Goal: Navigation & Orientation: Find specific page/section

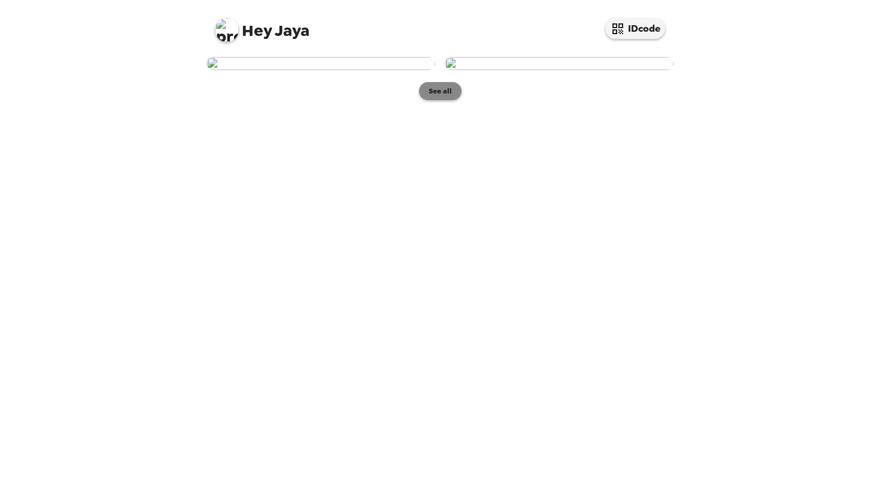
click at [438, 100] on button "See all" at bounding box center [440, 91] width 43 height 18
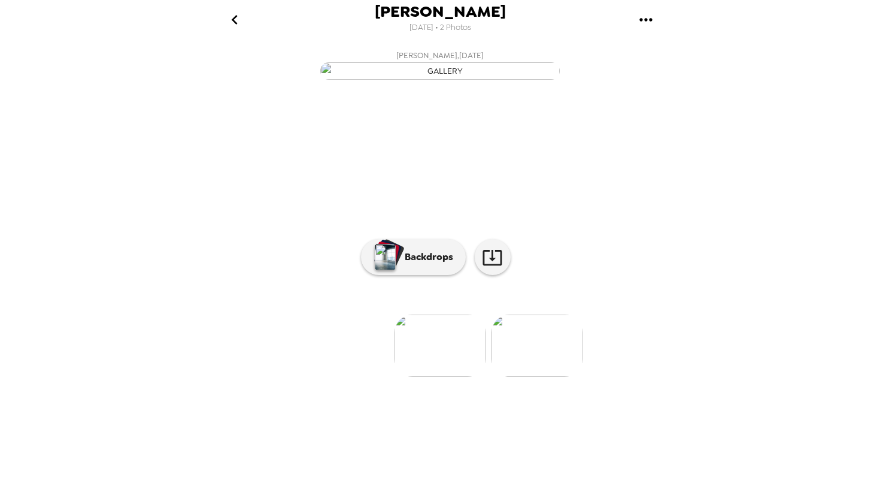
click at [524, 377] on img at bounding box center [537, 345] width 91 height 62
click at [367, 377] on img at bounding box center [344, 345] width 91 height 62
click at [419, 264] on p "Backdrops" at bounding box center [426, 257] width 54 height 14
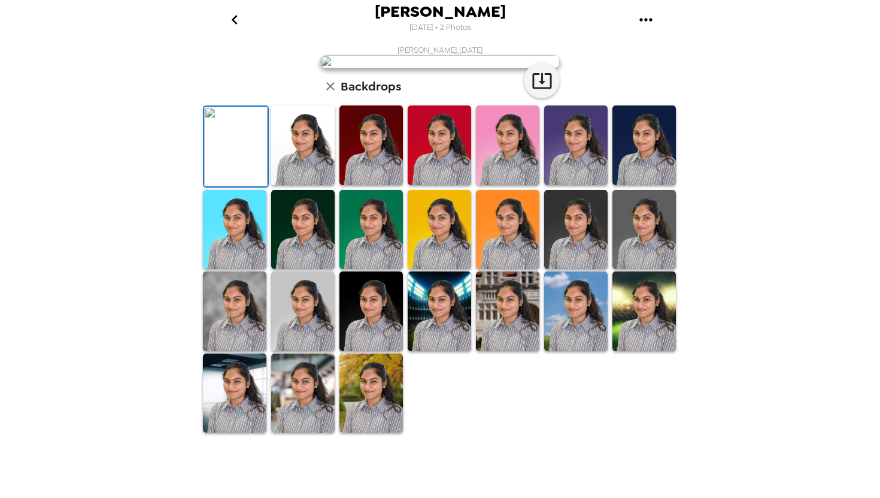
scroll to position [84, 0]
click at [650, 270] on img at bounding box center [644, 230] width 63 height 80
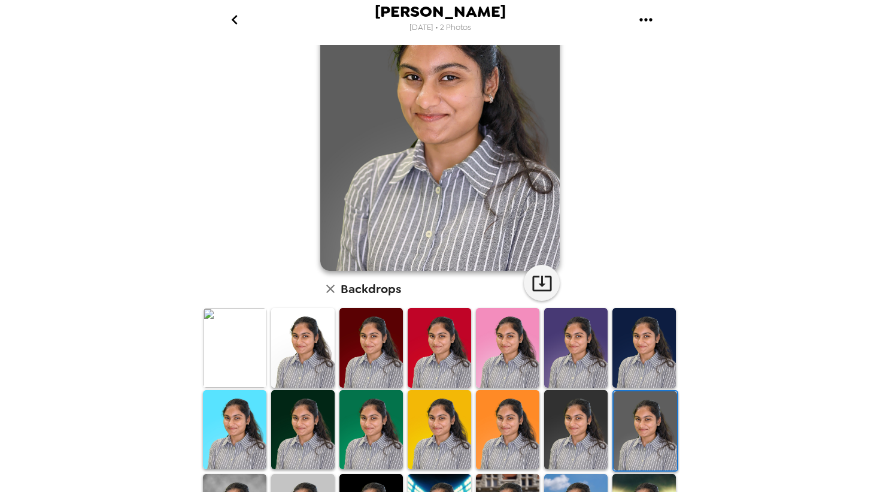
scroll to position [229, 0]
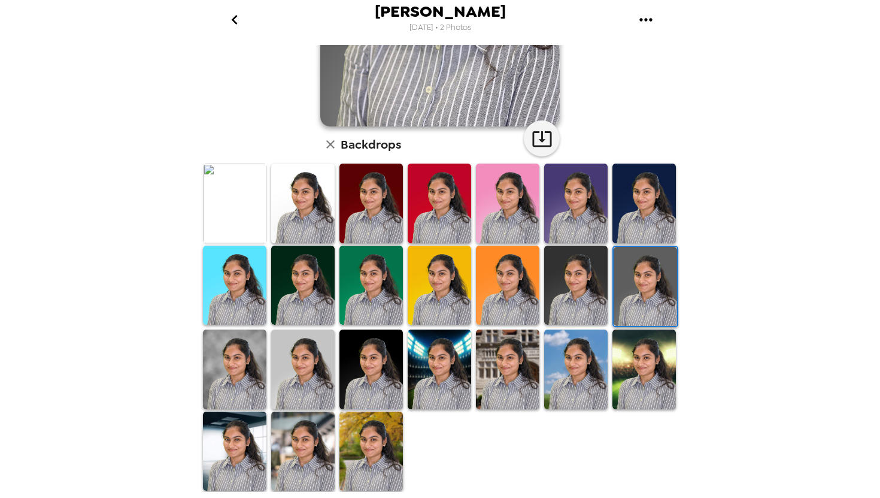
click at [256, 370] on img at bounding box center [234, 369] width 63 height 80
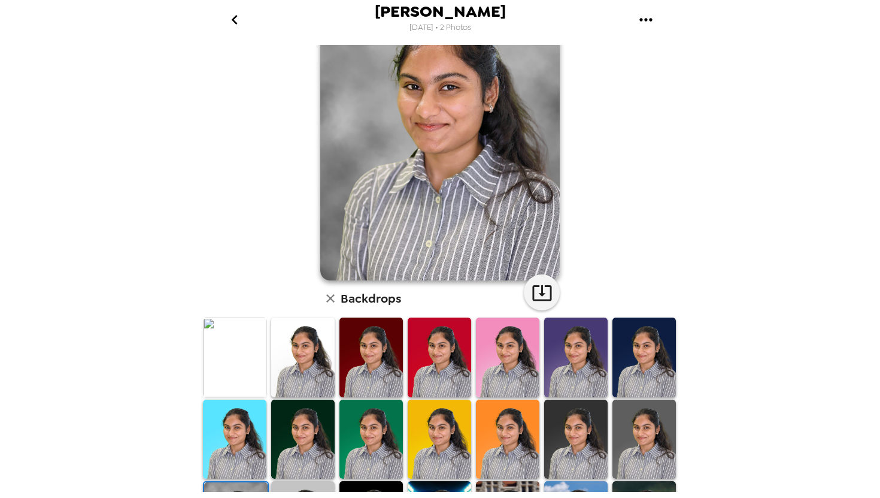
scroll to position [0, 0]
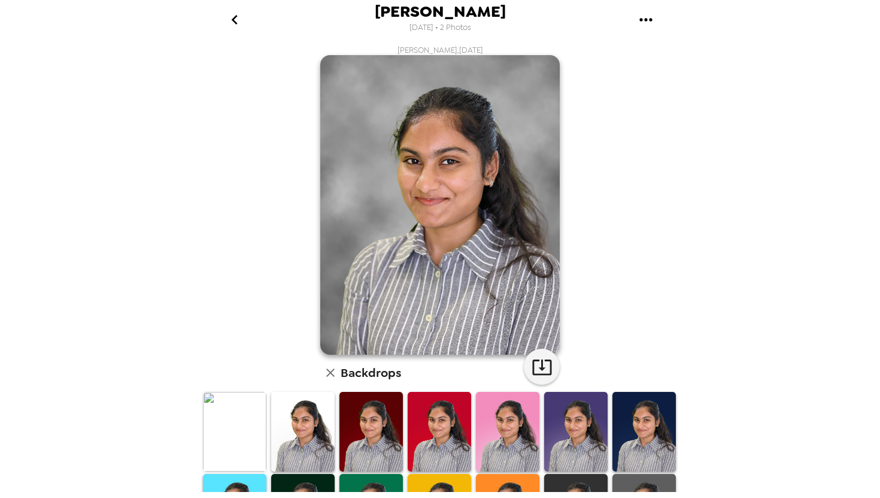
click at [235, 11] on icon "go back" at bounding box center [234, 19] width 19 height 19
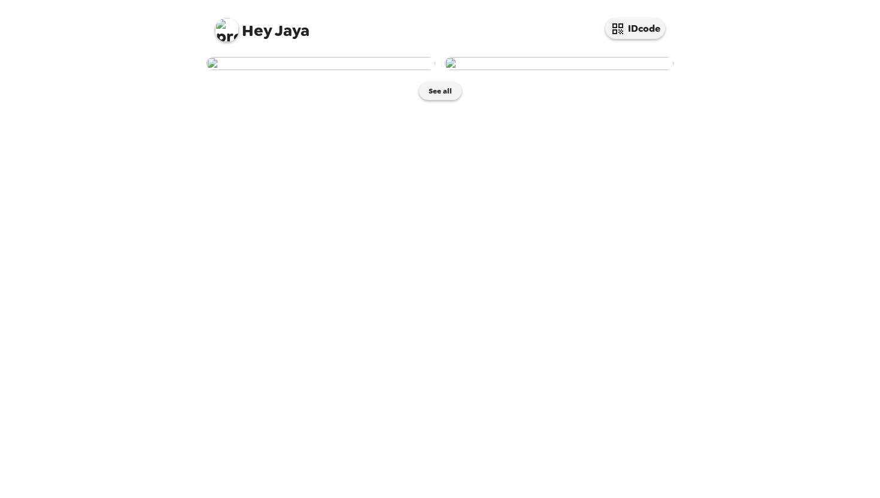
click at [383, 70] on img at bounding box center [321, 63] width 229 height 13
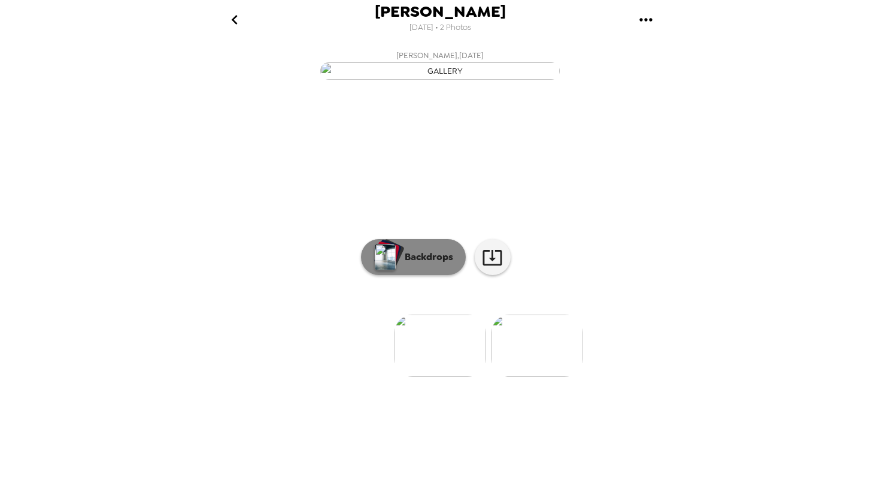
click at [431, 275] on button "Backdrops" at bounding box center [413, 257] width 105 height 36
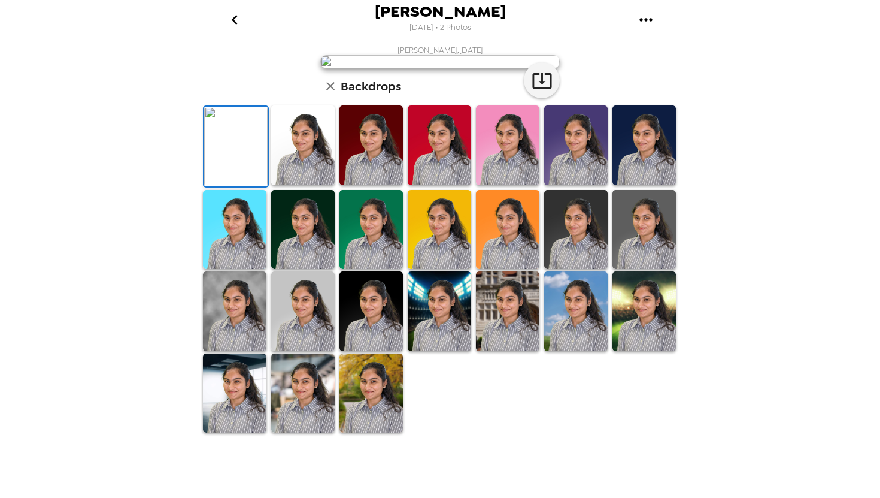
scroll to position [229, 0]
click at [233, 351] on img at bounding box center [234, 311] width 63 height 80
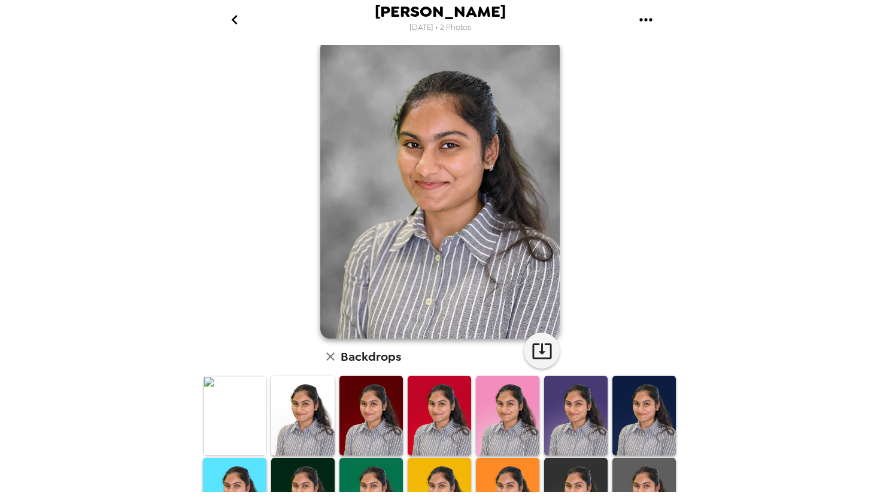
scroll to position [0, 0]
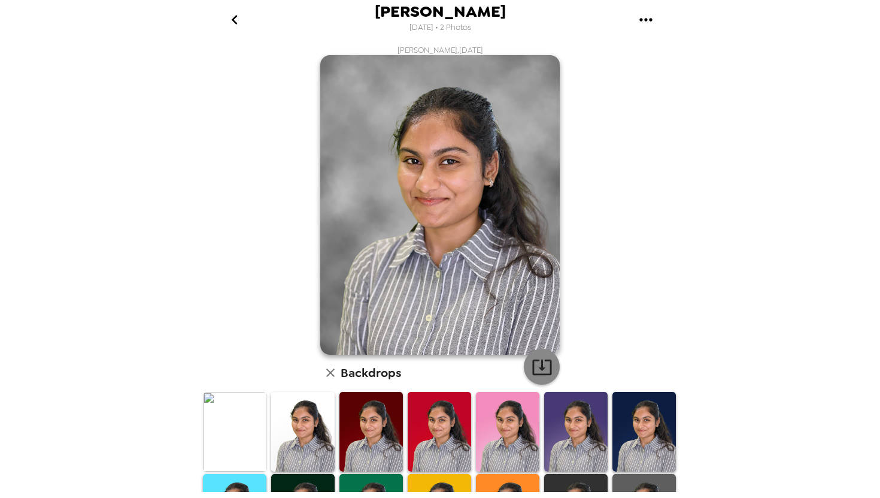
click at [541, 362] on icon "button" at bounding box center [541, 367] width 19 height 16
